Goal: Task Accomplishment & Management: Manage account settings

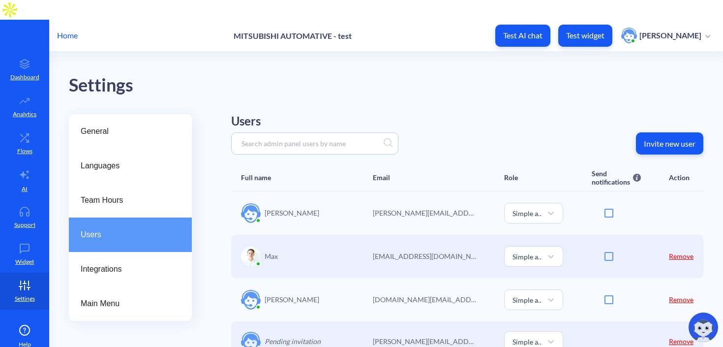
click at [421, 294] on p "[DOMAIN_NAME][EMAIL_ADDRESS][DOMAIN_NAME]" at bounding box center [424, 299] width 103 height 10
copy p "[DOMAIN_NAME][EMAIL_ADDRESS][DOMAIN_NAME]"
click at [679, 295] on link "Remove" at bounding box center [681, 299] width 25 height 8
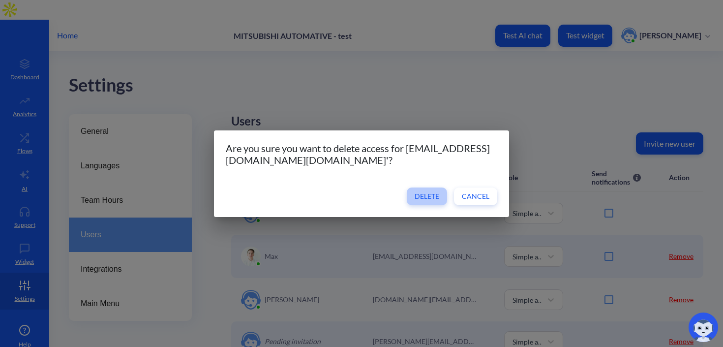
click at [425, 194] on span "Delete" at bounding box center [427, 196] width 25 height 10
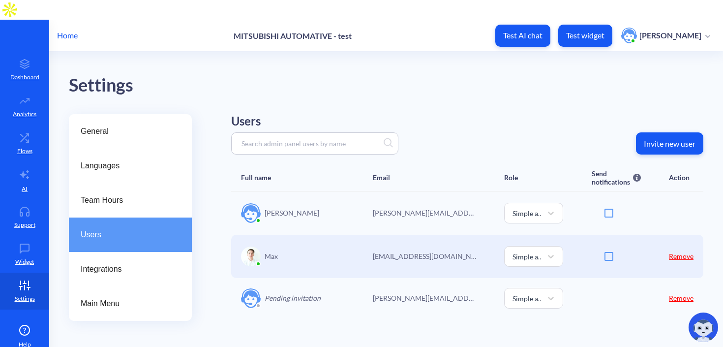
click at [284, 138] on input at bounding box center [310, 143] width 147 height 11
paste input "[DOMAIN_NAME][EMAIL_ADDRESS][DOMAIN_NAME]"
type input "[DOMAIN_NAME][EMAIL_ADDRESS][DOMAIN_NAME]"
click at [649, 133] on button "Invite new user" at bounding box center [669, 143] width 67 height 22
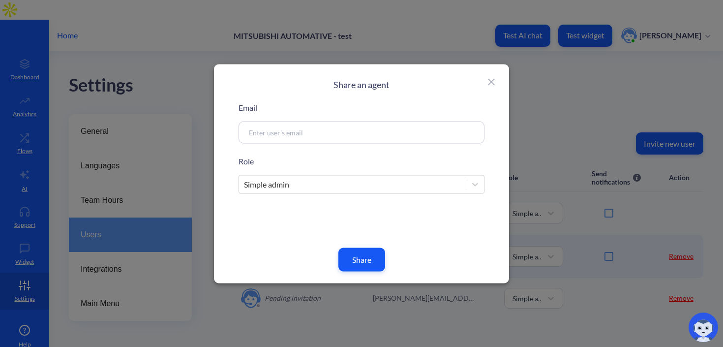
click at [316, 135] on input at bounding box center [350, 131] width 212 height 11
paste input "[DOMAIN_NAME][EMAIL_ADDRESS][DOMAIN_NAME]"
type input "[DOMAIN_NAME][EMAIL_ADDRESS][DOMAIN_NAME]"
click at [355, 257] on button "Share" at bounding box center [361, 259] width 47 height 24
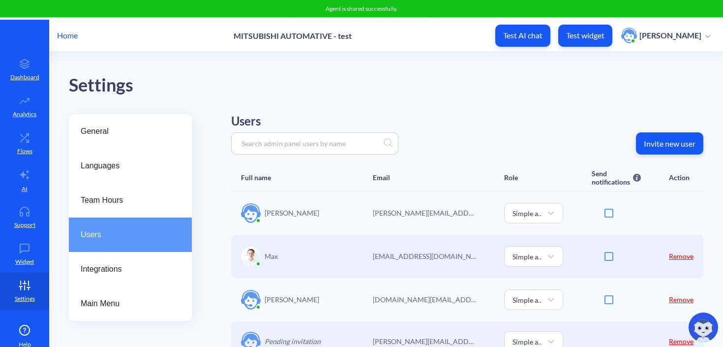
click at [417, 294] on p "[DOMAIN_NAME][EMAIL_ADDRESS][DOMAIN_NAME]" at bounding box center [424, 299] width 103 height 10
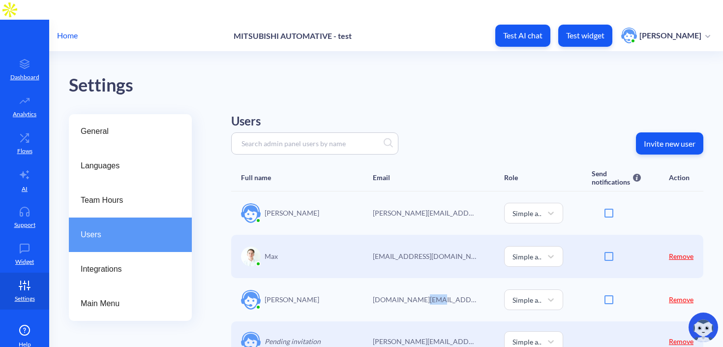
click at [417, 294] on p "[DOMAIN_NAME][EMAIL_ADDRESS][DOMAIN_NAME]" at bounding box center [424, 299] width 103 height 10
copy p "[DOMAIN_NAME][EMAIL_ADDRESS][DOMAIN_NAME]"
click at [661, 139] on p "Invite new user" at bounding box center [670, 144] width 52 height 10
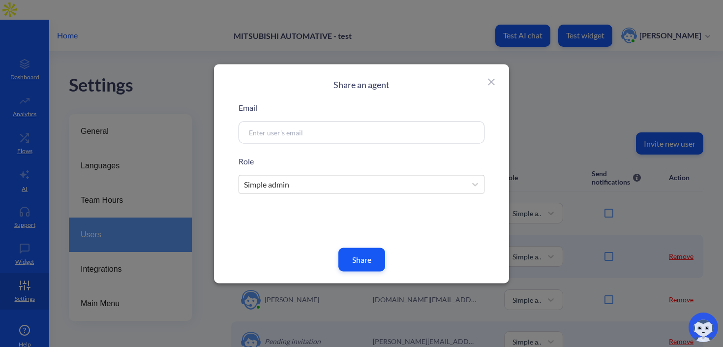
click at [399, 135] on input at bounding box center [350, 131] width 212 height 11
paste input "nazarii.klymok@botscrew.com"
type input "nazarii.klymok@botscrew.com"
click at [364, 260] on button "Share" at bounding box center [361, 259] width 47 height 24
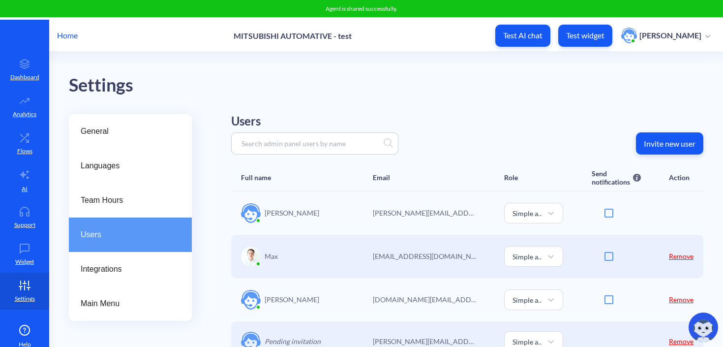
click at [358, 278] on div "Hannah Shell Hannah.Shell@meau.com Simple admin Remove" at bounding box center [467, 299] width 472 height 43
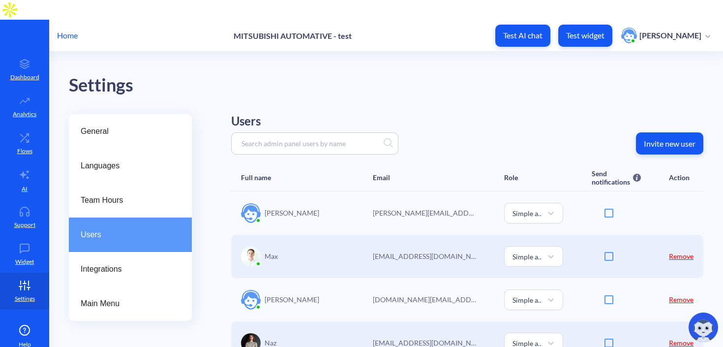
click at [676, 295] on link "Remove" at bounding box center [681, 299] width 25 height 8
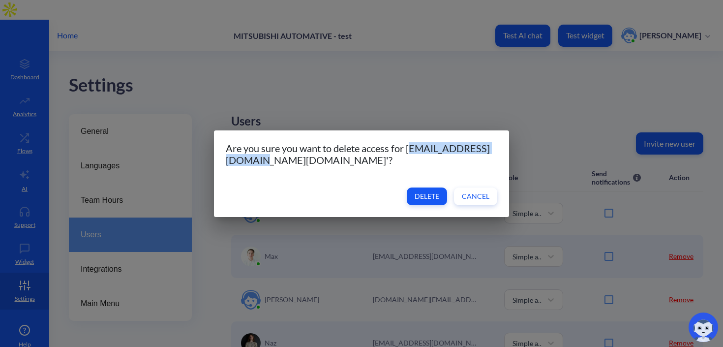
drag, startPoint x: 337, startPoint y: 159, endPoint x: 229, endPoint y: 160, distance: 108.7
click at [229, 160] on h5 "Are you sure you want to delete access for [EMAIL_ADDRESS][DOMAIN_NAME][DOMAIN_…" at bounding box center [362, 154] width 272 height 24
copy h5 "[DOMAIN_NAME][EMAIL_ADDRESS][DOMAIN_NAME]"
click at [434, 195] on span "Delete" at bounding box center [427, 196] width 25 height 10
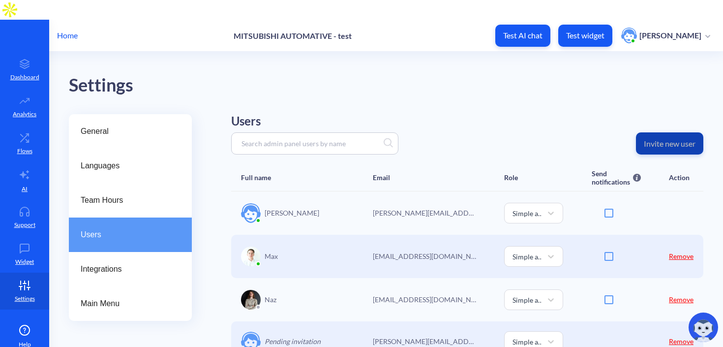
click at [683, 139] on p "Invite new user" at bounding box center [670, 144] width 52 height 10
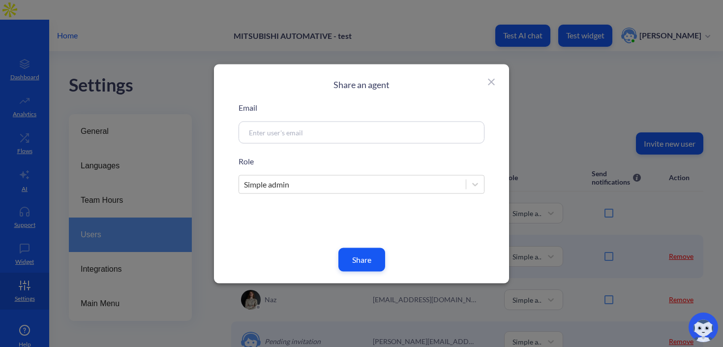
click at [388, 131] on input at bounding box center [350, 131] width 212 height 11
paste input "[DOMAIN_NAME][EMAIL_ADDRESS][DOMAIN_NAME]"
click at [252, 134] on input "[DOMAIN_NAME][EMAIL_ADDRESS][DOMAIN_NAME]" at bounding box center [350, 131] width 212 height 11
click at [276, 133] on input "hannah.Shell@meau.com" at bounding box center [350, 131] width 212 height 11
type input "hannah.shell@meau.com"
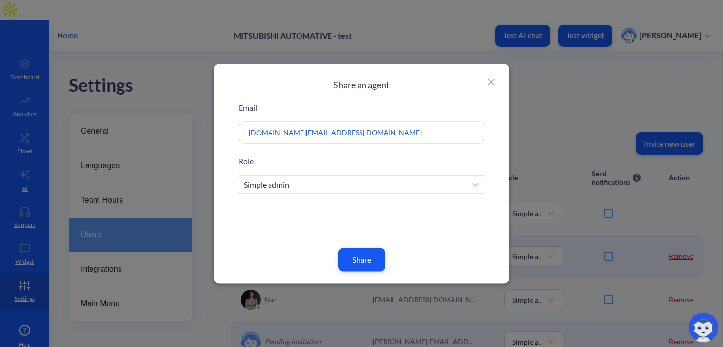
click at [353, 264] on button "Share" at bounding box center [361, 259] width 47 height 24
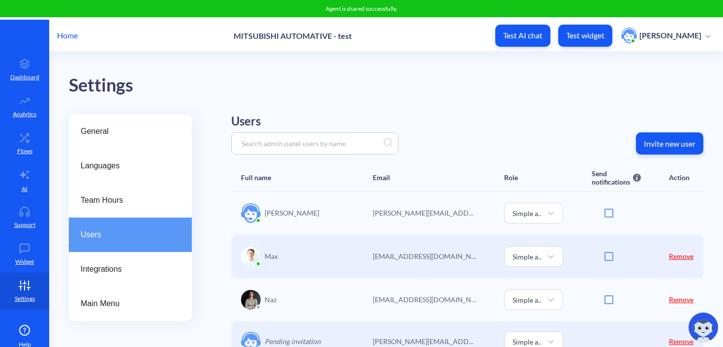
click at [404, 336] on p "[PERSON_NAME][EMAIL_ADDRESS][PERSON_NAME][DOMAIN_NAME]" at bounding box center [424, 341] width 103 height 10
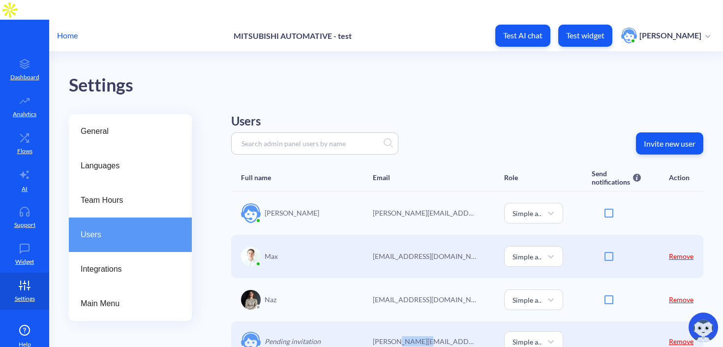
click at [404, 336] on p "[PERSON_NAME][EMAIL_ADDRESS][PERSON_NAME][DOMAIN_NAME]" at bounding box center [424, 341] width 103 height 10
copy p "[PERSON_NAME][EMAIL_ADDRESS][PERSON_NAME][DOMAIN_NAME]"
click at [675, 337] on link "Remove" at bounding box center [681, 341] width 25 height 8
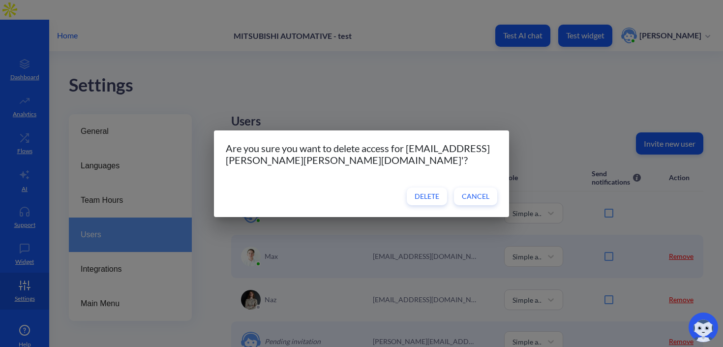
click at [421, 198] on span "Delete" at bounding box center [427, 196] width 25 height 10
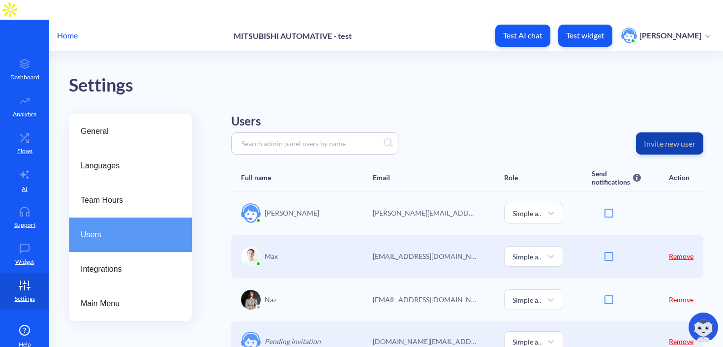
click at [659, 132] on button "Invite new user" at bounding box center [669, 143] width 67 height 22
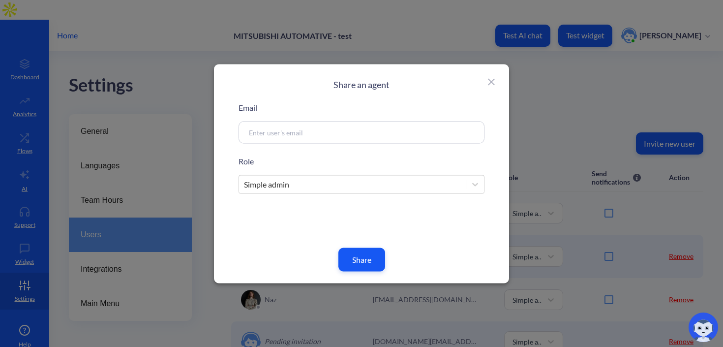
click at [361, 128] on input at bounding box center [350, 131] width 212 height 11
paste input "[PERSON_NAME][EMAIL_ADDRESS][PERSON_NAME][DOMAIN_NAME]"
click at [252, 134] on input "[PERSON_NAME][EMAIL_ADDRESS][PERSON_NAME][DOMAIN_NAME]" at bounding box center [350, 131] width 212 height 11
click at [272, 133] on input "daniel.Zachacki@meau.com" at bounding box center [350, 131] width 212 height 11
type input "daniel.zachacki@meau.com"
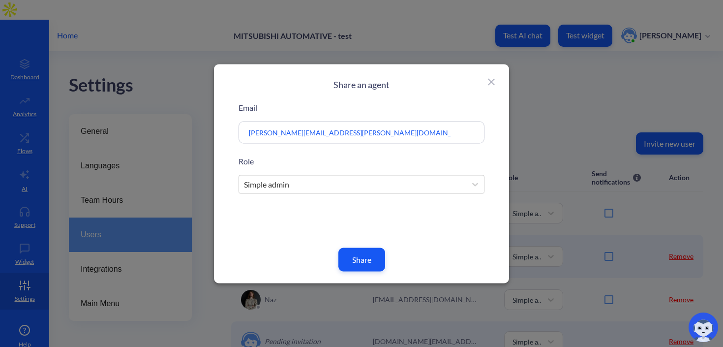
click at [363, 263] on button "Share" at bounding box center [361, 259] width 47 height 24
